Goal: Information Seeking & Learning: Learn about a topic

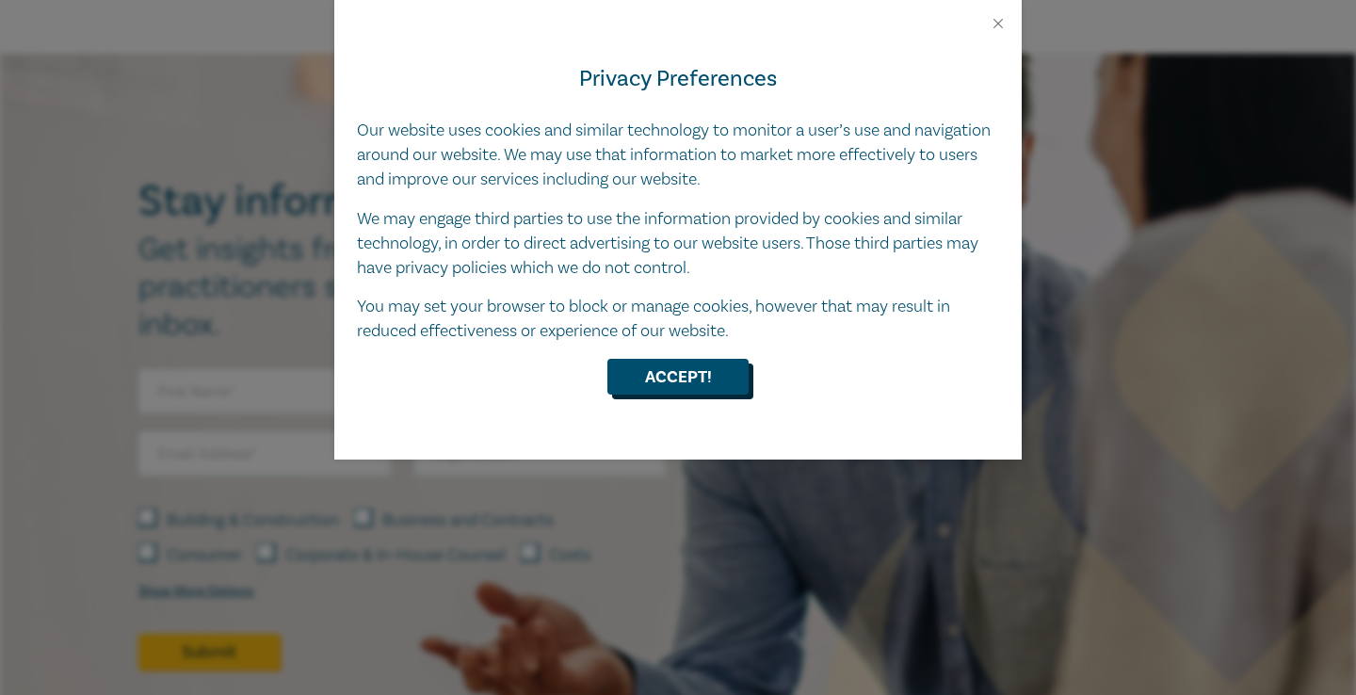
drag, startPoint x: 707, startPoint y: 371, endPoint x: 669, endPoint y: 360, distance: 39.3
click at [707, 371] on button "Accept!" at bounding box center [677, 377] width 141 height 36
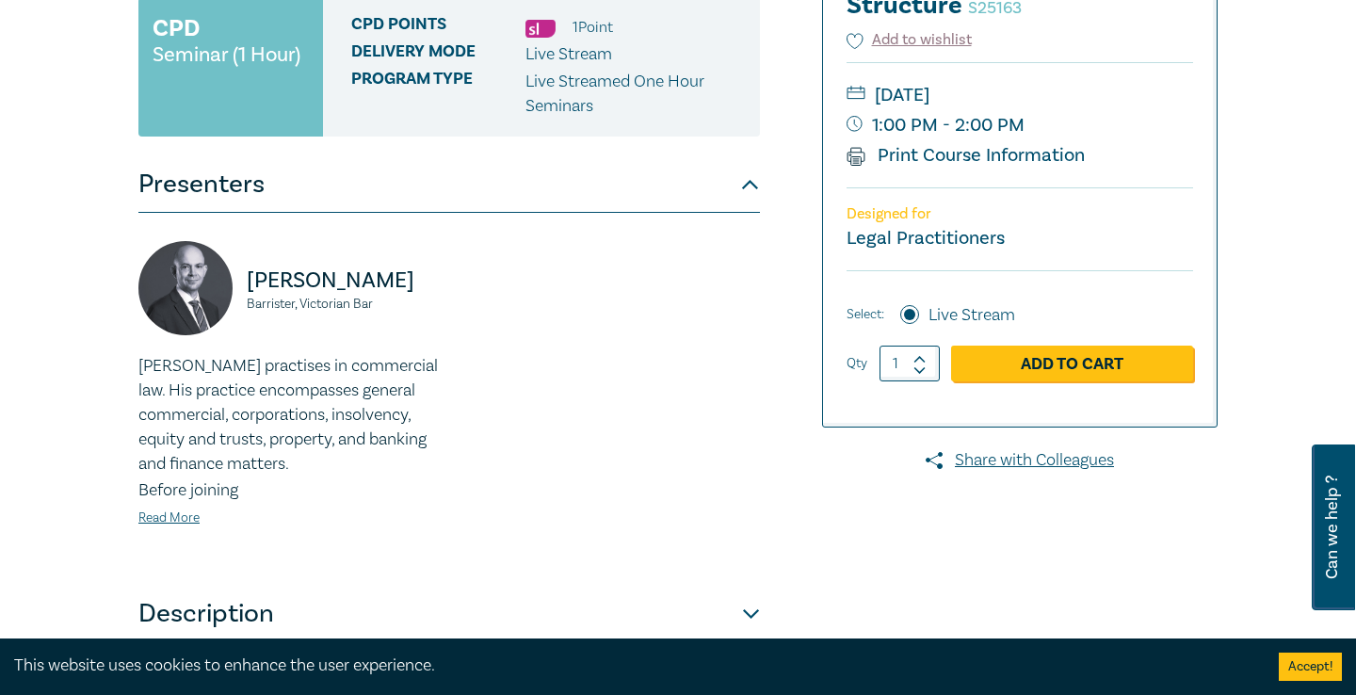
scroll to position [433, 0]
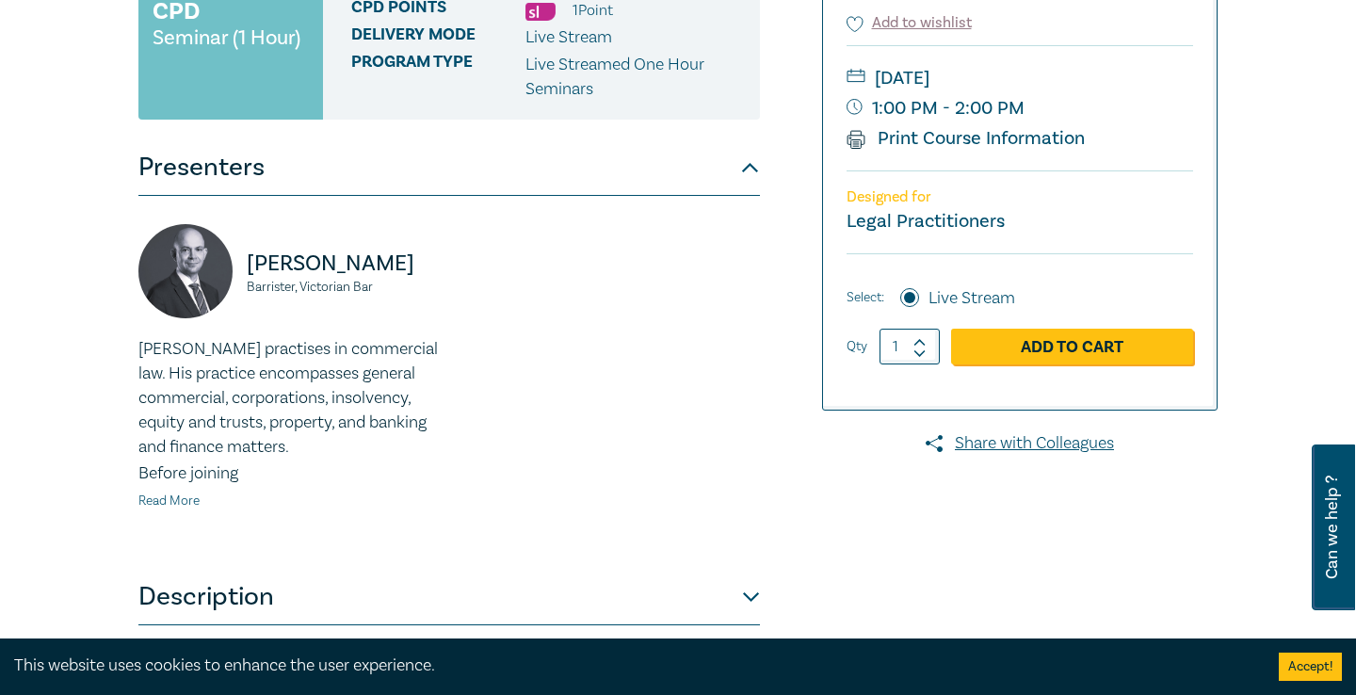
click at [172, 502] on link "Read More" at bounding box center [168, 500] width 61 height 17
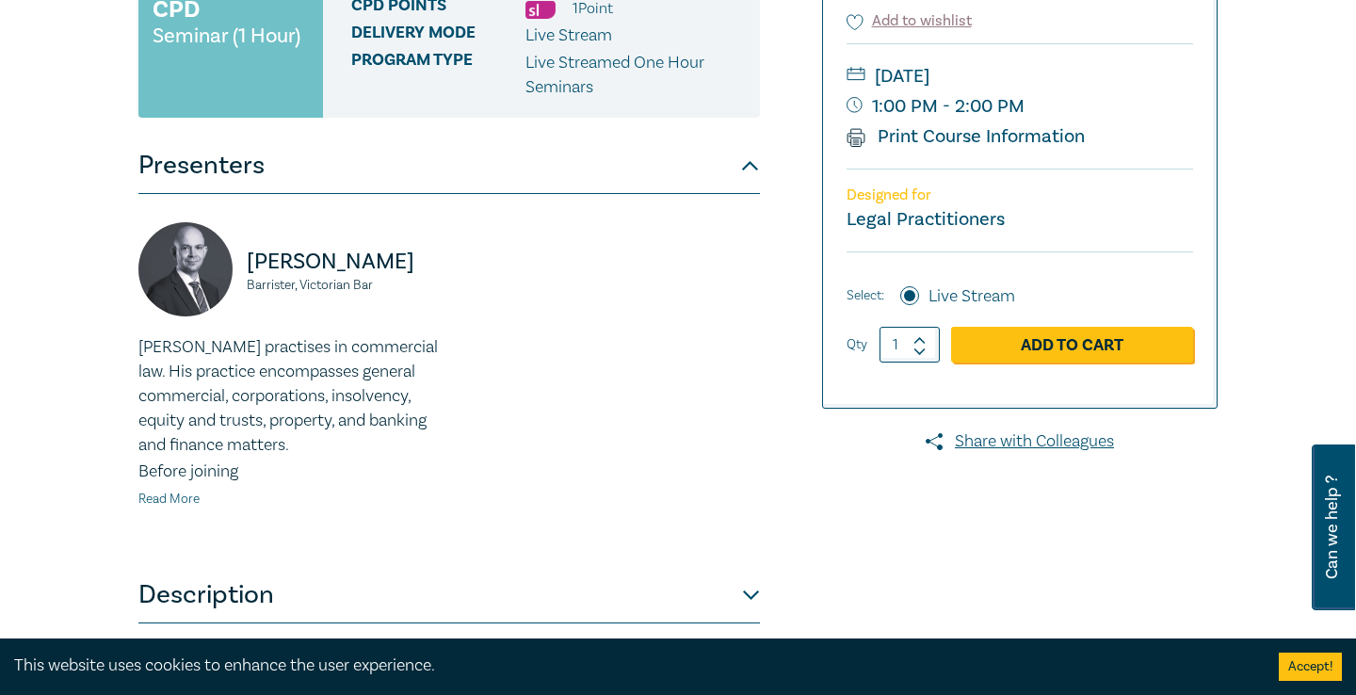
scroll to position [443, 0]
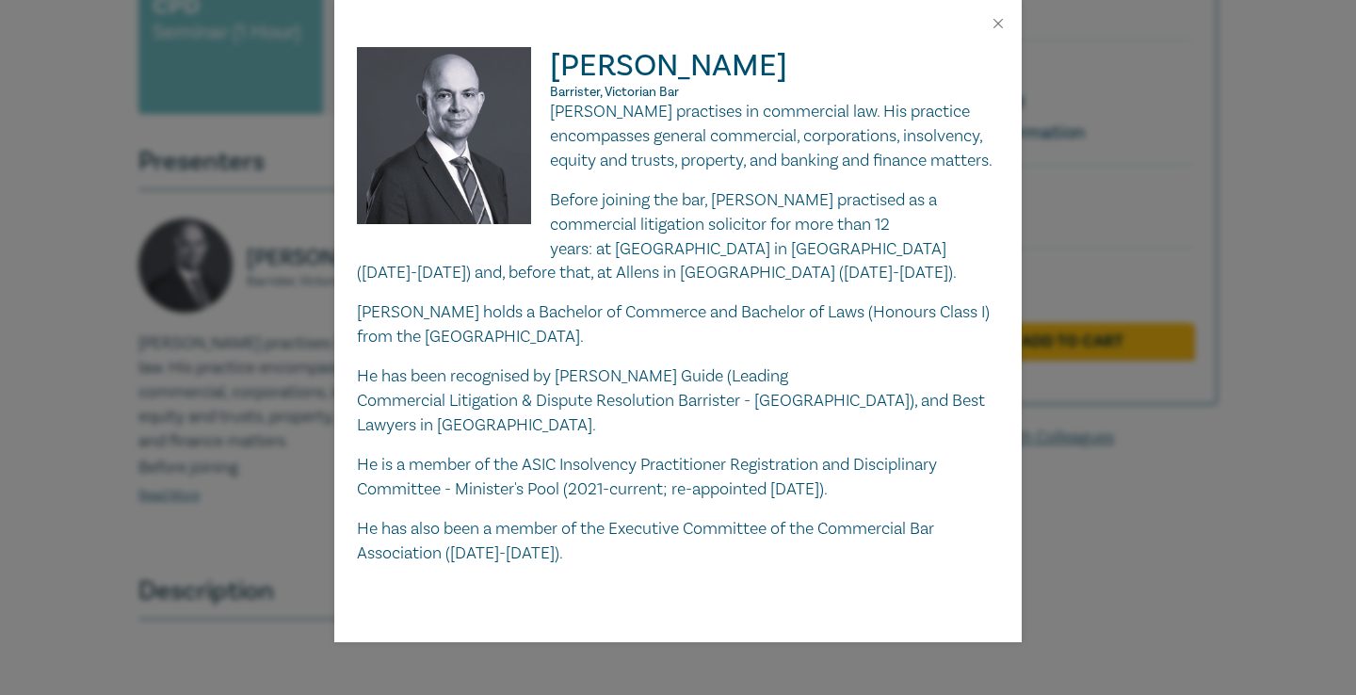
drag, startPoint x: 1000, startPoint y: 23, endPoint x: 988, endPoint y: 48, distance: 28.2
click at [1000, 23] on button "Close" at bounding box center [998, 23] width 17 height 17
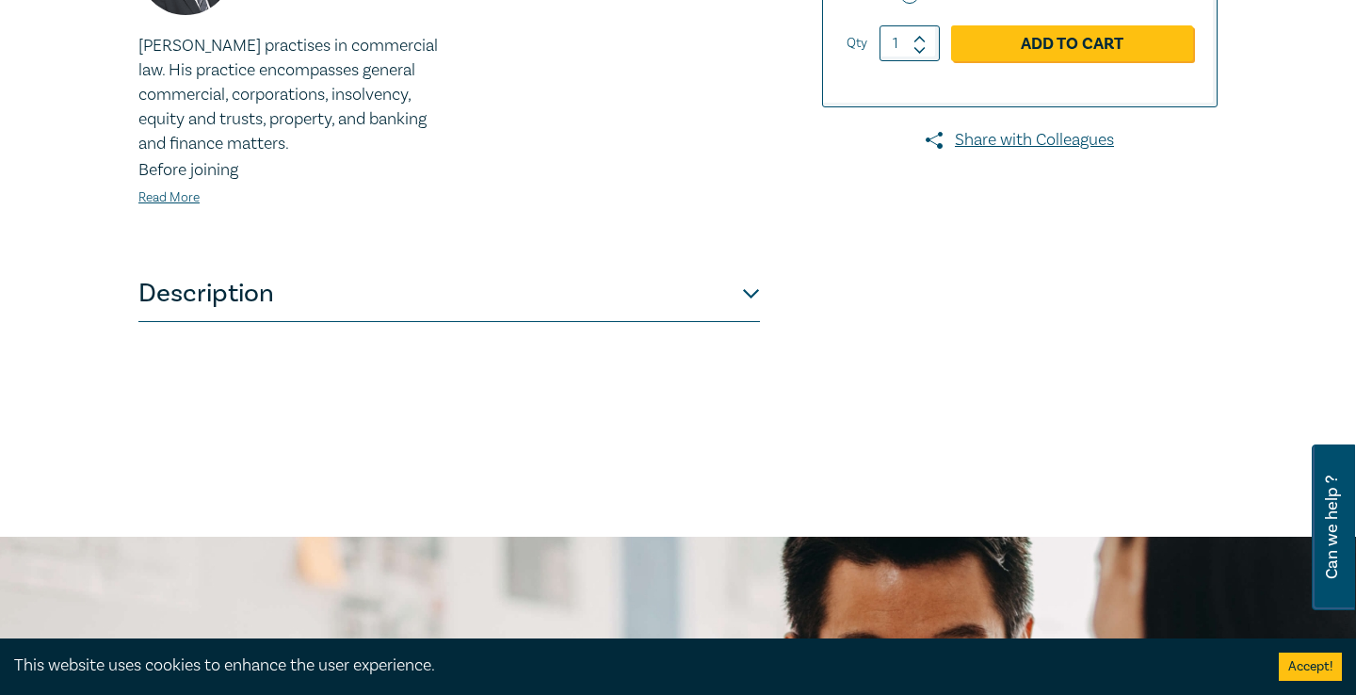
scroll to position [741, 2]
click at [742, 296] on button "Description" at bounding box center [448, 294] width 621 height 56
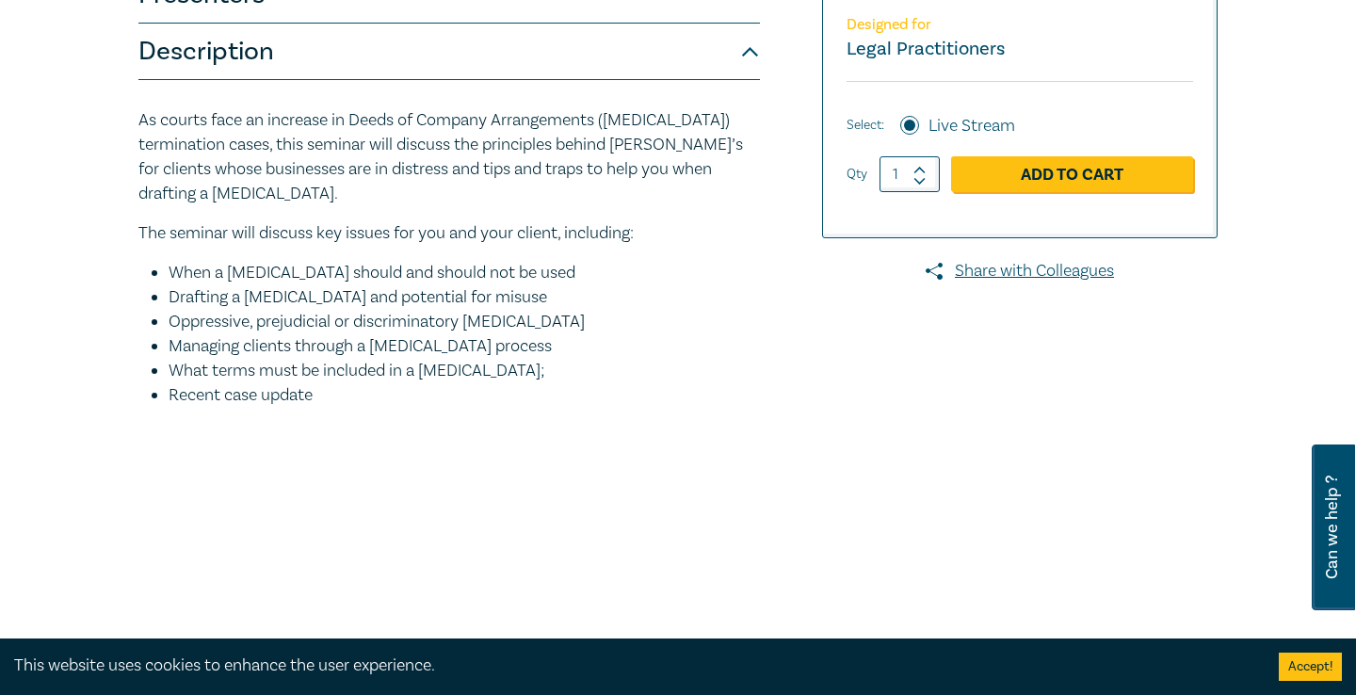
scroll to position [581, 0]
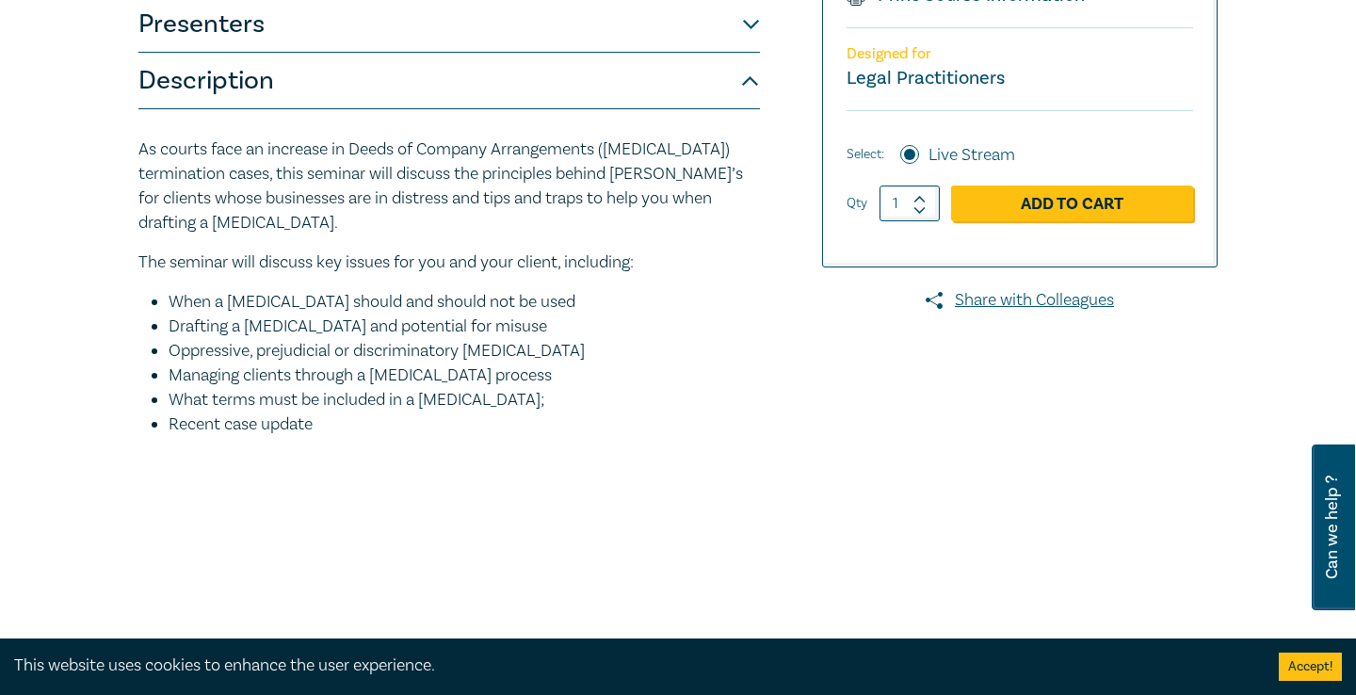
drag, startPoint x: 195, startPoint y: 280, endPoint x: 378, endPoint y: 333, distance: 191.3
click at [489, 410] on ul "When a [MEDICAL_DATA] should and should not be used Drafting a [MEDICAL_DATA] a…" at bounding box center [448, 363] width 621 height 147
click at [234, 259] on div "As courts face an increase in Deeds of Company Arrangements ([MEDICAL_DATA]) te…" at bounding box center [448, 286] width 621 height 299
drag, startPoint x: 253, startPoint y: 256, endPoint x: 466, endPoint y: 411, distance: 263.5
click at [487, 439] on div "As courts face an increase in Deeds of Company Arrangements ([MEDICAL_DATA]) te…" at bounding box center [448, 294] width 621 height 371
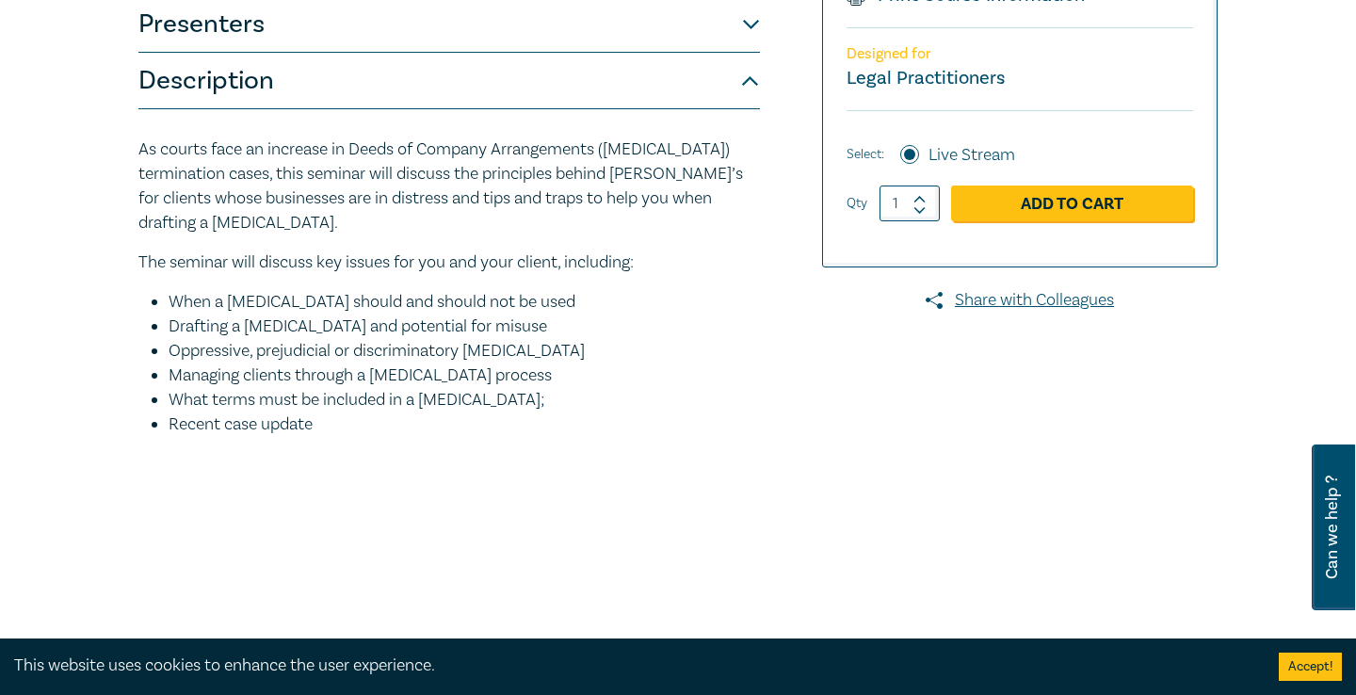
click at [450, 412] on li "Recent case update" at bounding box center [464, 424] width 591 height 24
drag, startPoint x: 513, startPoint y: 405, endPoint x: 127, endPoint y: 213, distance: 431.2
click at [128, 213] on div "Navigating Deeds of Company Arrangement – Strategy and Structure S25163 CPD Sem…" at bounding box center [494, 137] width 734 height 942
drag, startPoint x: 208, startPoint y: 164, endPoint x: 227, endPoint y: 167, distance: 19.0
click at [208, 164] on p "As courts face an increase in Deeds of Company Arrangements ([MEDICAL_DATA]) te…" at bounding box center [448, 186] width 621 height 98
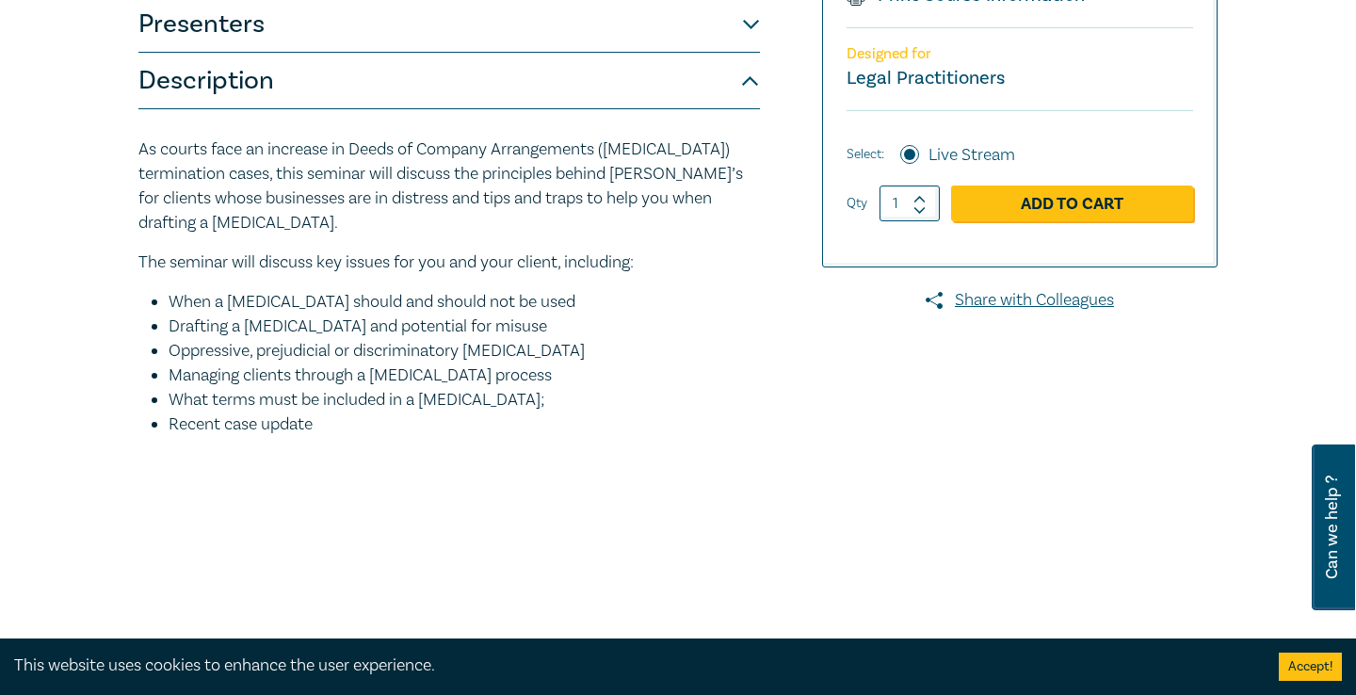
drag, startPoint x: 234, startPoint y: 170, endPoint x: 521, endPoint y: 427, distance: 384.7
click at [521, 427] on div "As courts face an increase in Deeds of Company Arrangements ([MEDICAL_DATA]) te…" at bounding box center [448, 294] width 621 height 371
click at [522, 427] on div "As courts face an increase in Deeds of Company Arrangements ([MEDICAL_DATA]) te…" at bounding box center [448, 294] width 621 height 371
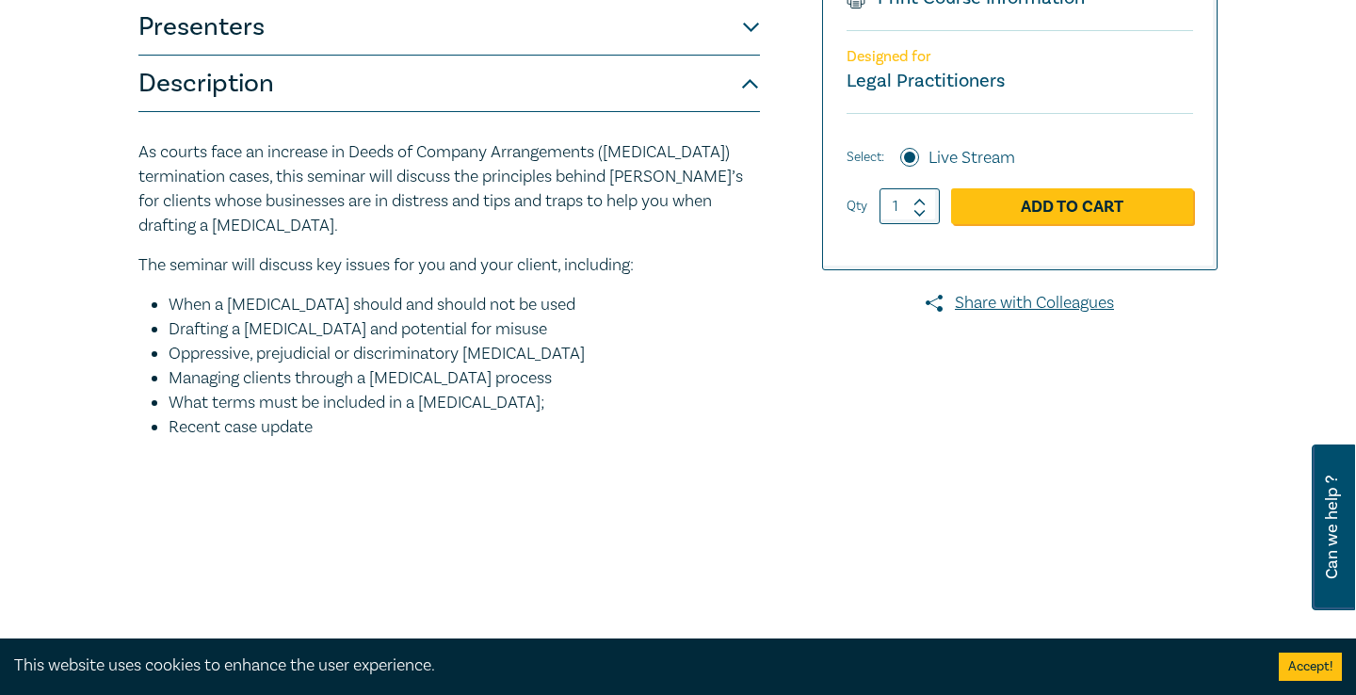
drag, startPoint x: 548, startPoint y: 399, endPoint x: 205, endPoint y: 217, distance: 388.3
click at [209, 217] on div "As courts face an increase in Deeds of Company Arrangements ([MEDICAL_DATA]) te…" at bounding box center [448, 289] width 621 height 299
click at [205, 217] on div "As courts face an increase in Deeds of Company Arrangements ([MEDICAL_DATA]) te…" at bounding box center [448, 289] width 621 height 299
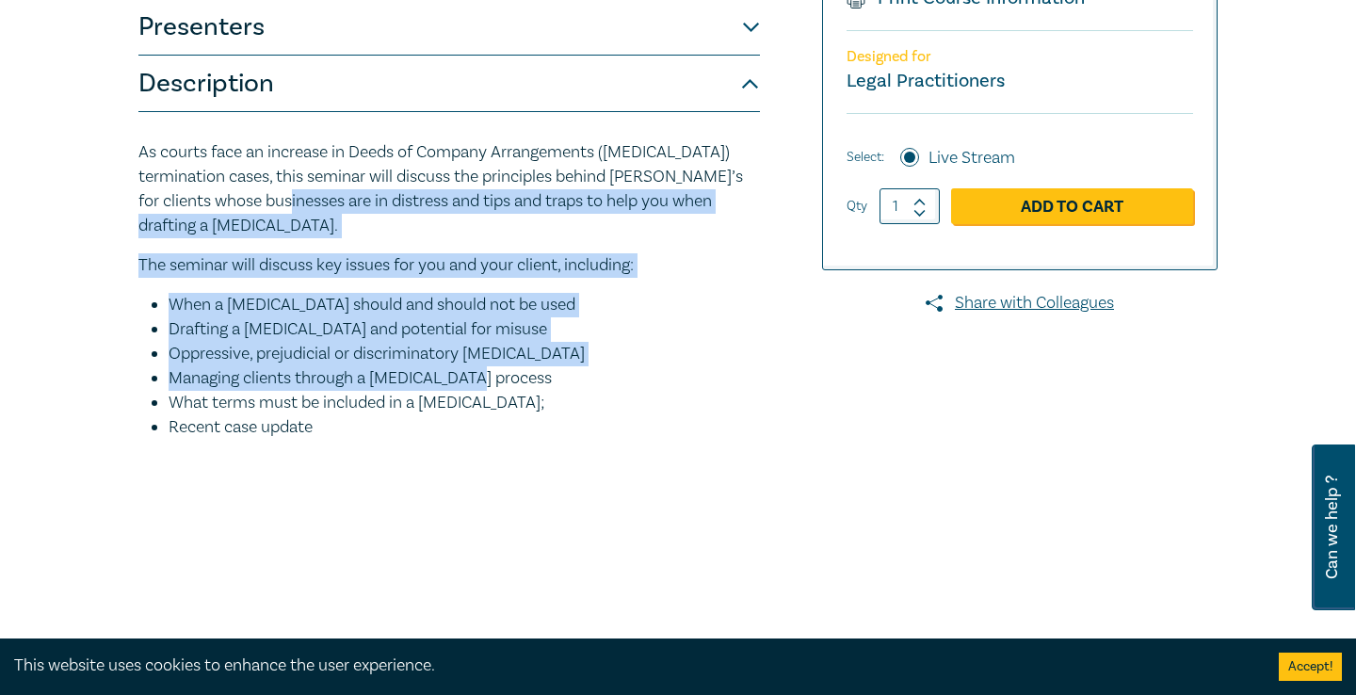
drag, startPoint x: 335, startPoint y: 209, endPoint x: 508, endPoint y: 363, distance: 232.1
click at [507, 362] on div "As courts face an increase in Deeds of Company Arrangements ([MEDICAL_DATA]) te…" at bounding box center [448, 289] width 621 height 299
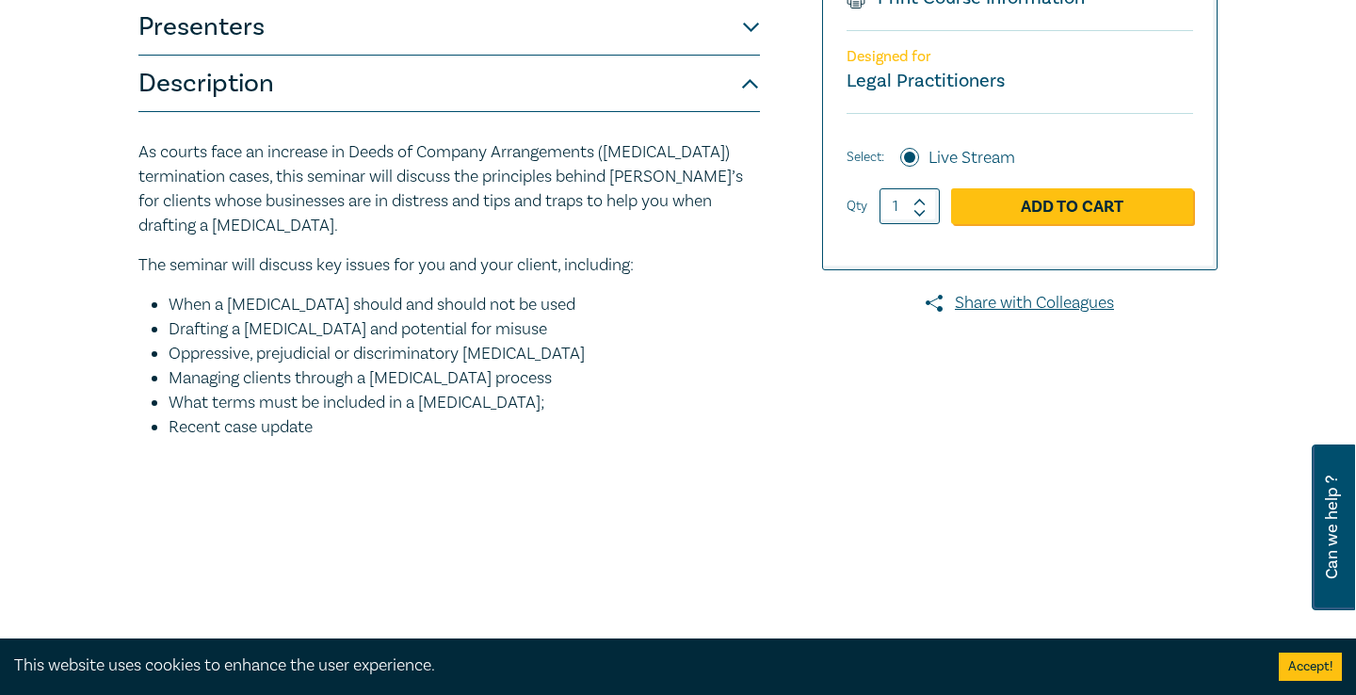
drag, startPoint x: 508, startPoint y: 363, endPoint x: 569, endPoint y: 368, distance: 60.4
click at [508, 366] on li "Managing clients through a [MEDICAL_DATA] process" at bounding box center [464, 378] width 591 height 24
